Goal: Transaction & Acquisition: Purchase product/service

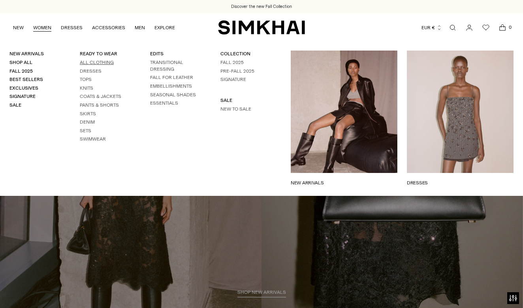
click at [99, 61] on link "All Clothing" at bounding box center [97, 63] width 34 height 6
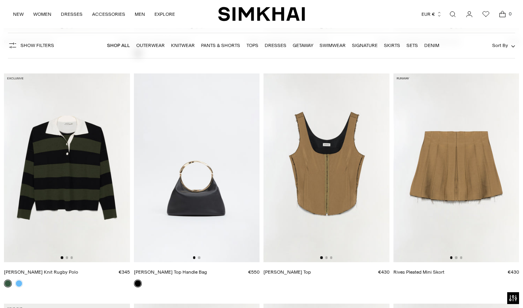
scroll to position [5372, 0]
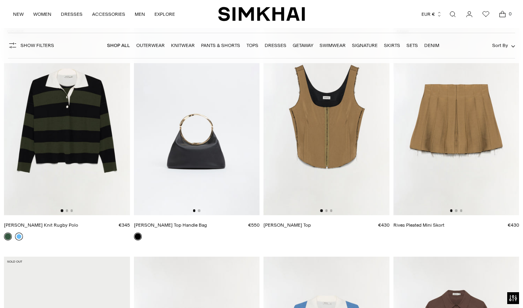
click at [19, 236] on link at bounding box center [19, 237] width 8 height 8
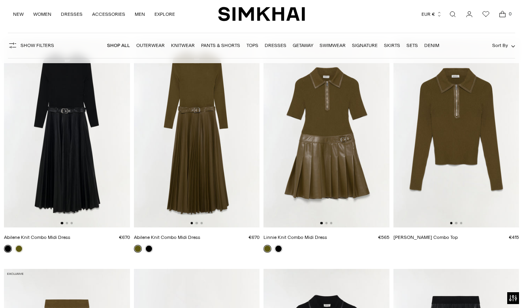
scroll to position [9503, 0]
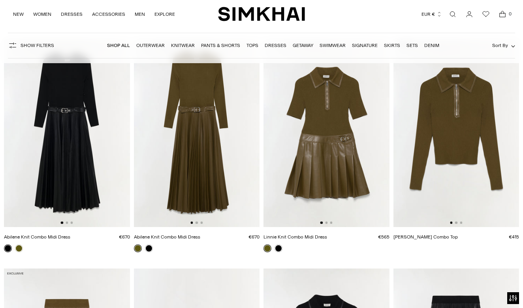
click at [190, 119] on img at bounding box center [197, 133] width 126 height 189
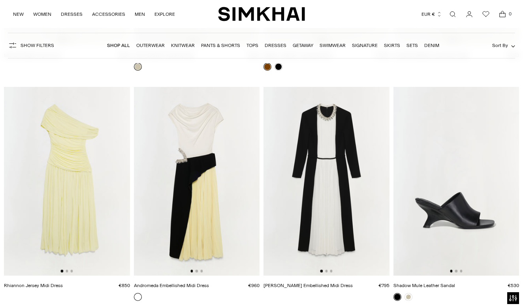
scroll to position [14784, 0]
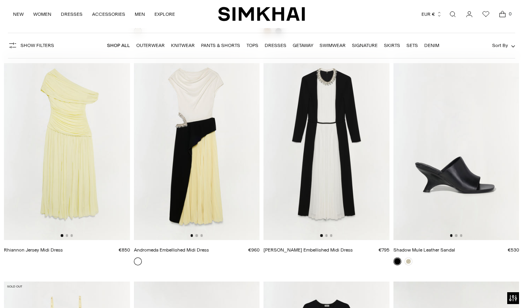
click at [201, 126] on img at bounding box center [197, 145] width 126 height 189
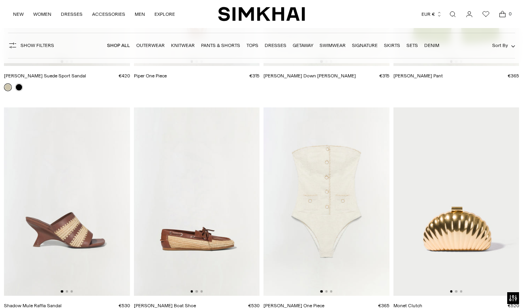
scroll to position [18676, 0]
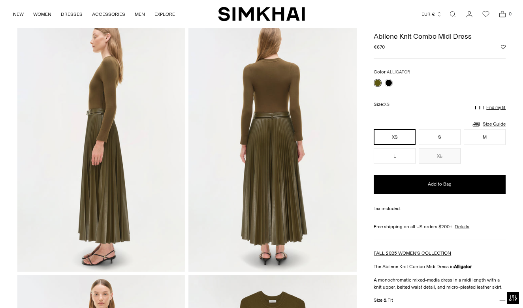
scroll to position [290, 0]
